Goal: Download file/media

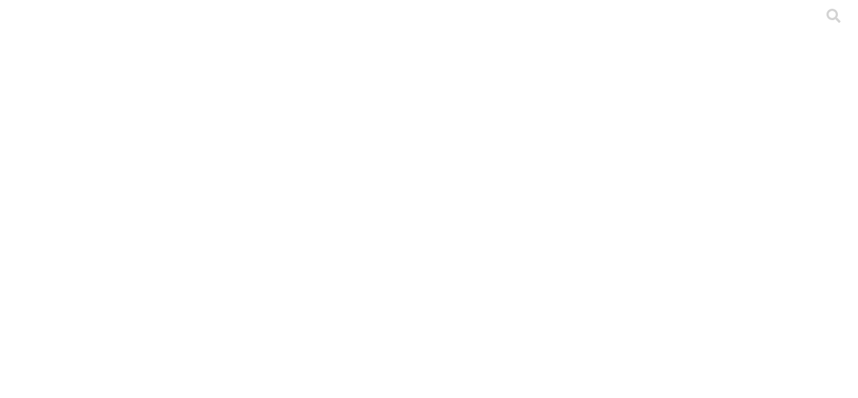
type input "huev"
type input "pro"
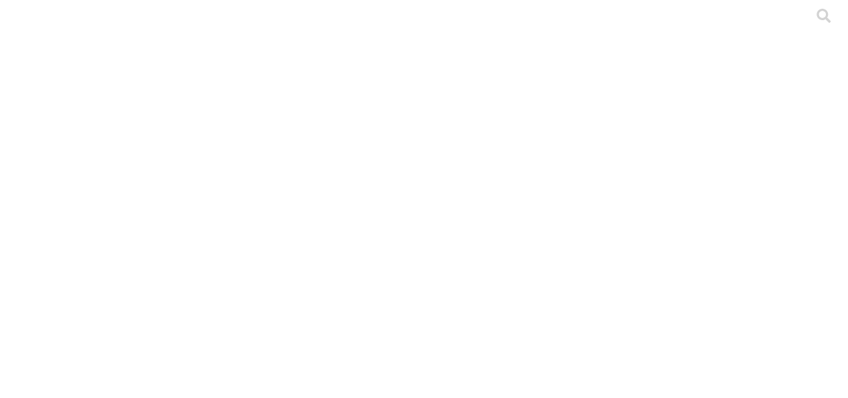
type input "gu"
